Goal: Find specific page/section: Find specific page/section

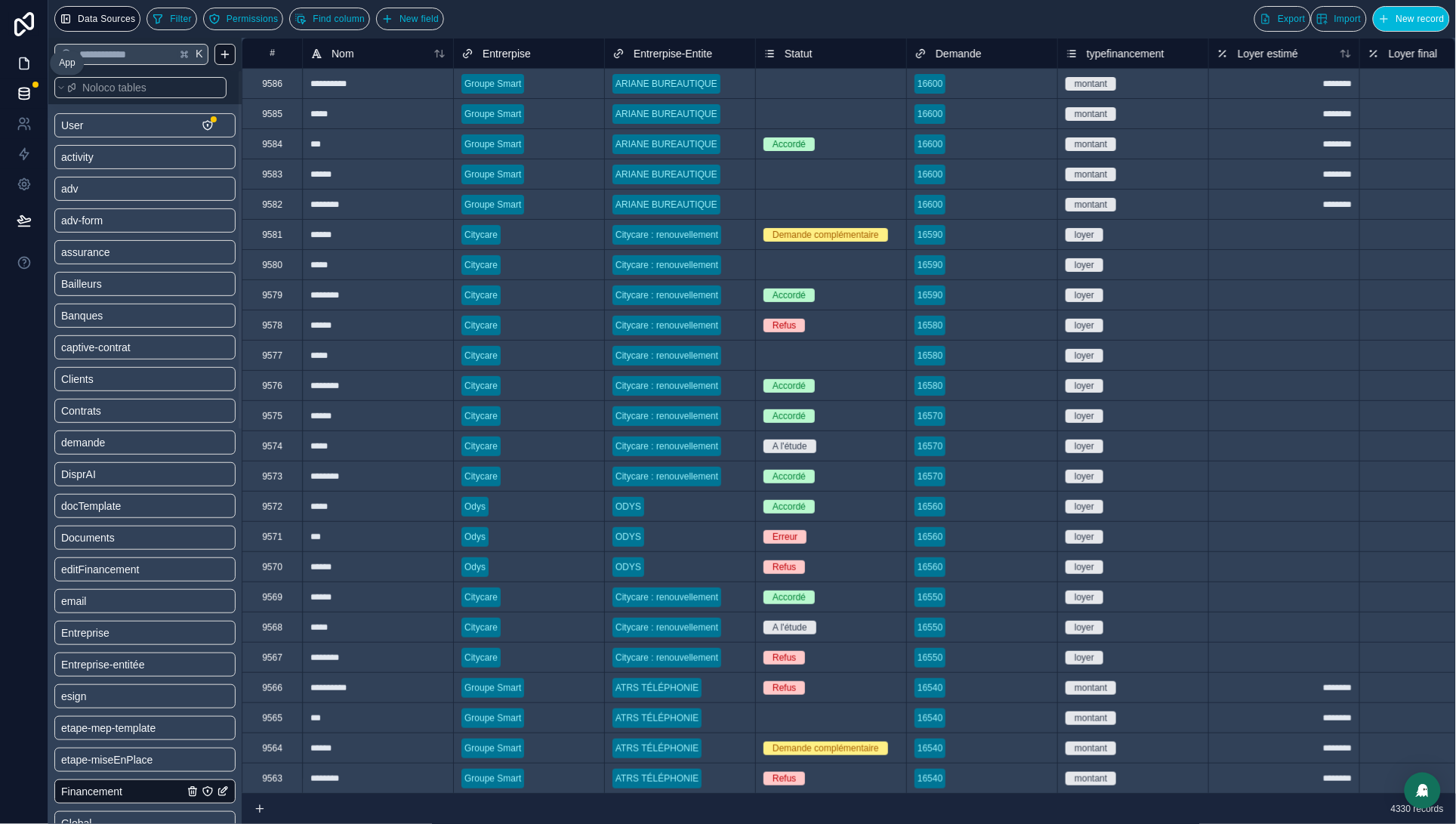
drag, startPoint x: 0, startPoint y: 0, endPoint x: 23, endPoint y: 57, distance: 61.5
click at [23, 58] on icon at bounding box center [24, 63] width 9 height 11
